Goal: Find specific page/section: Find specific page/section

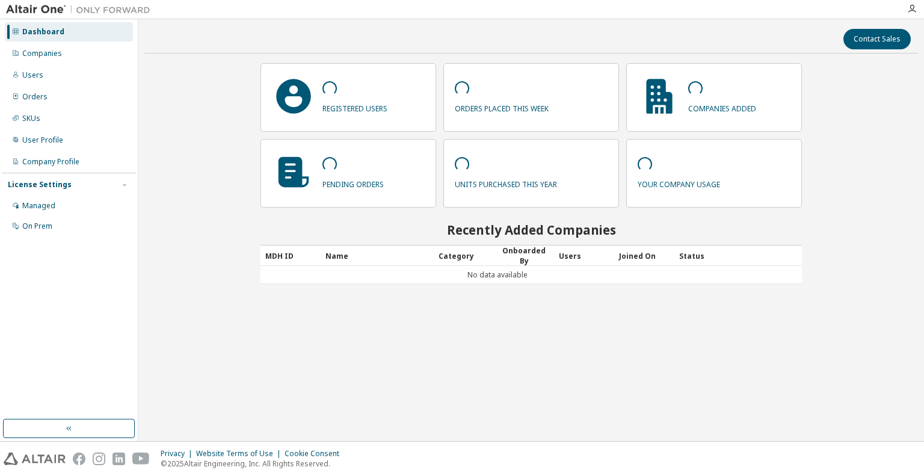
click at [181, 74] on div "Contact Sales registered users orders placed this week companies added pending …" at bounding box center [530, 230] width 773 height 410
click at [224, 390] on div "Contact Sales 0 registered users 0 orders placed this week 0 companies added 0 …" at bounding box center [530, 230] width 773 height 410
